Goal: Information Seeking & Learning: Learn about a topic

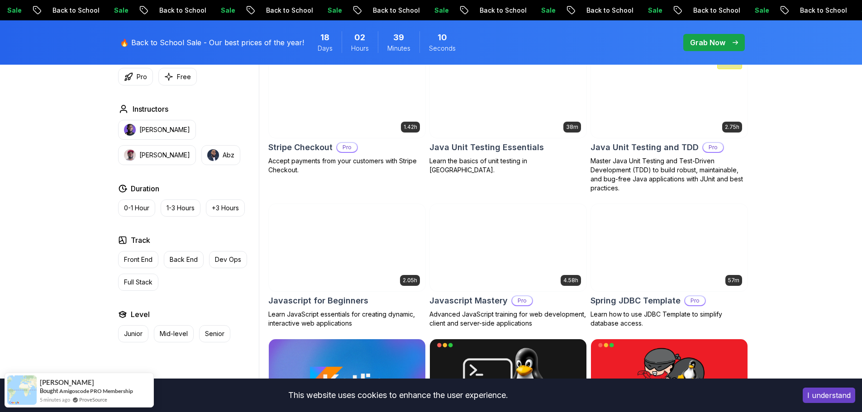
scroll to position [1583, 0]
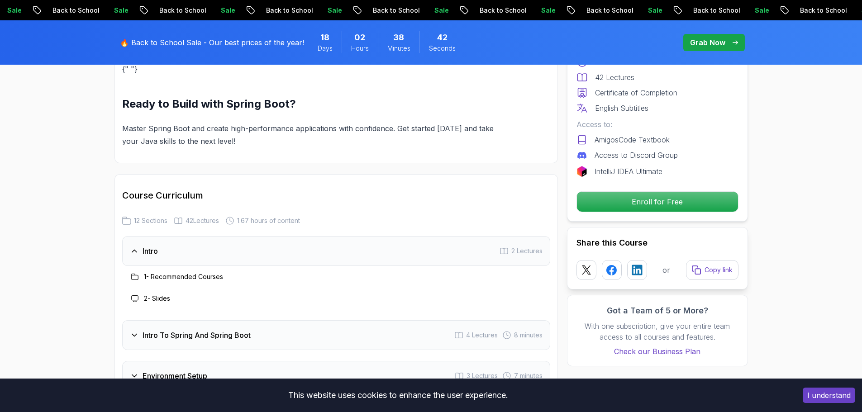
scroll to position [1221, 0]
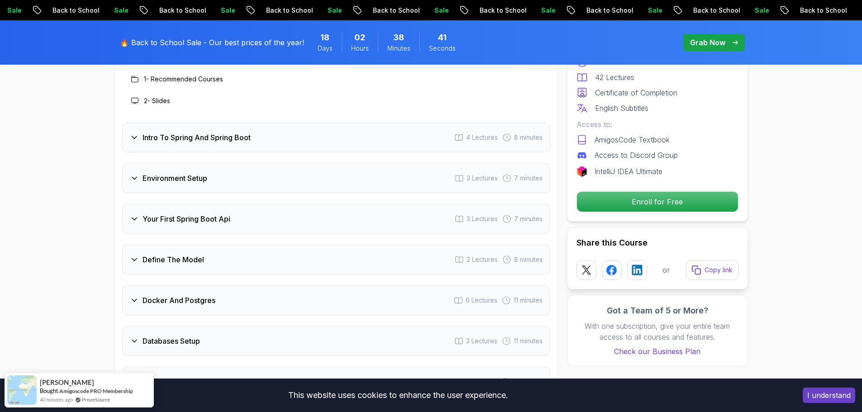
click at [210, 213] on h3 "Your First Spring Boot Api" at bounding box center [186, 218] width 88 height 11
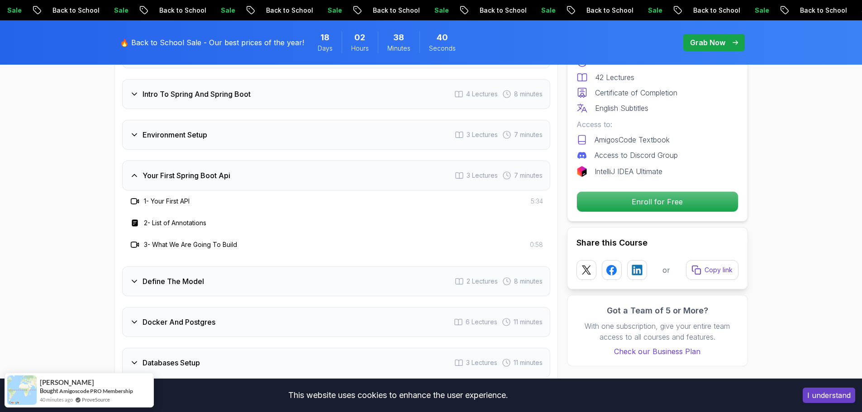
click at [194, 218] on h3 "2 - List of Annotations" at bounding box center [175, 222] width 62 height 9
click at [132, 220] on rect at bounding box center [135, 223] width 6 height 7
drag, startPoint x: 134, startPoint y: 231, endPoint x: 161, endPoint y: 230, distance: 26.7
click at [136, 240] on icon at bounding box center [134, 244] width 9 height 9
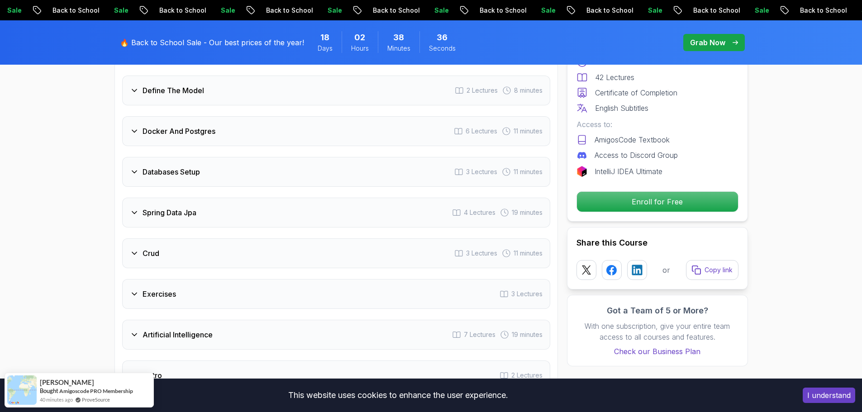
scroll to position [1402, 0]
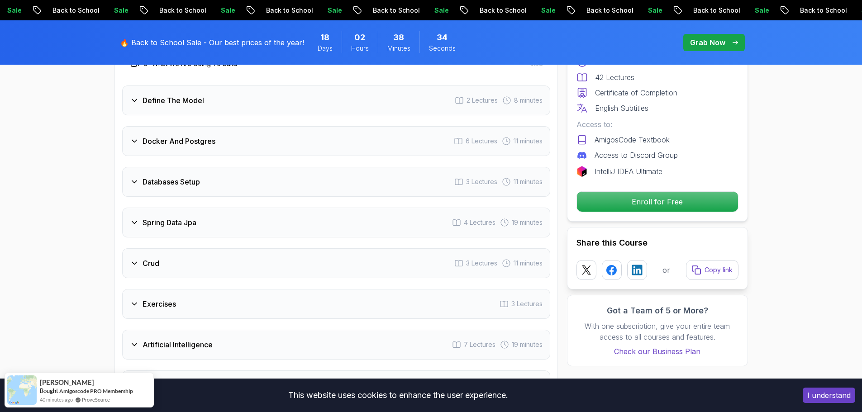
click at [245, 216] on div "Spring Data Jpa 4 Lectures 19 minutes" at bounding box center [336, 223] width 428 height 30
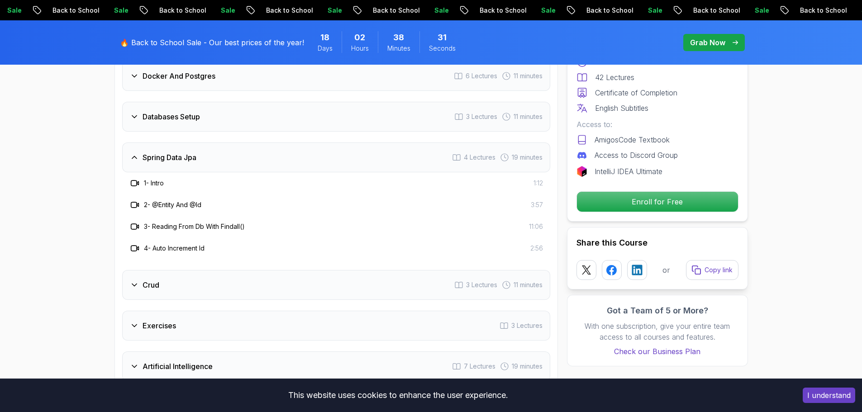
click at [136, 179] on icon at bounding box center [134, 183] width 9 height 9
